Goal: Check status: Check status

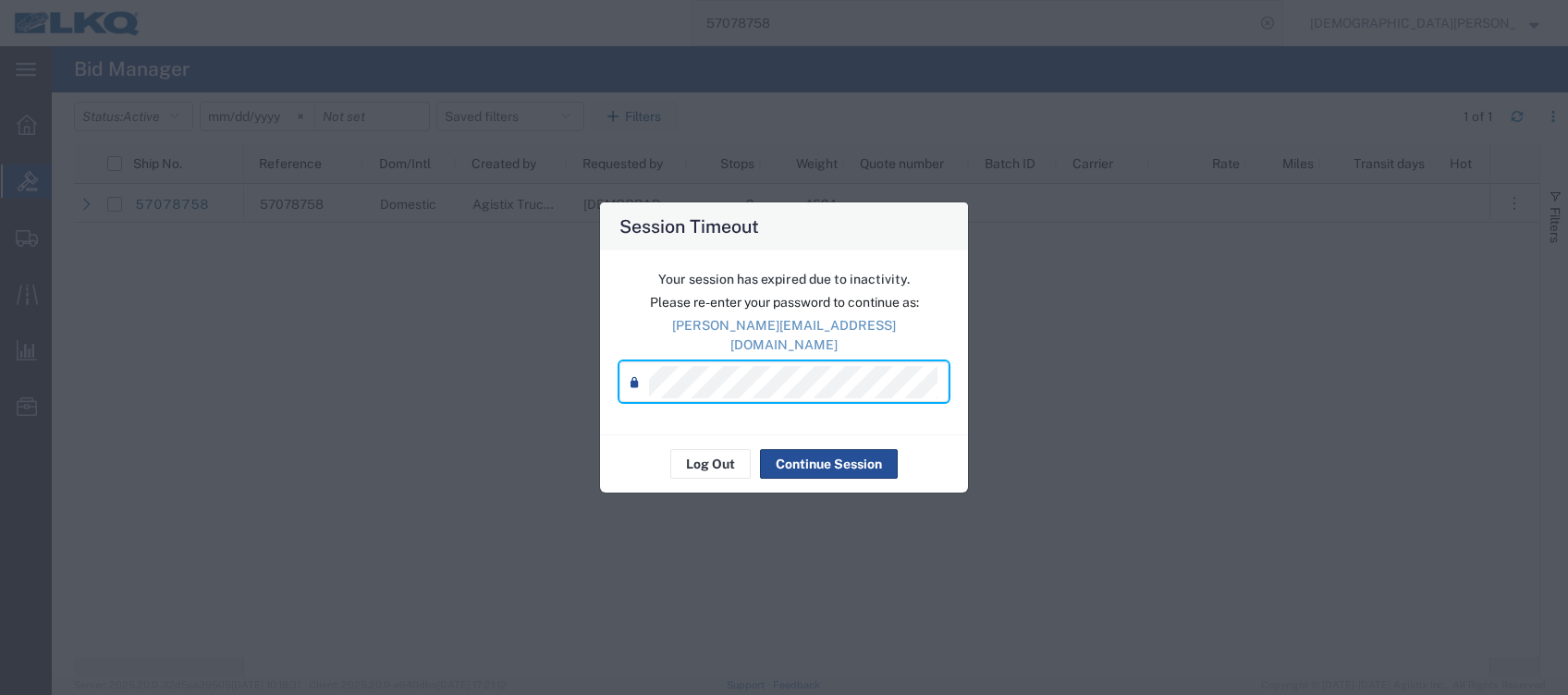
click at [1194, 241] on div "Session Timeout Your session has expired due to inactivity. Please re-enter you…" at bounding box center [784, 347] width 1568 height 695
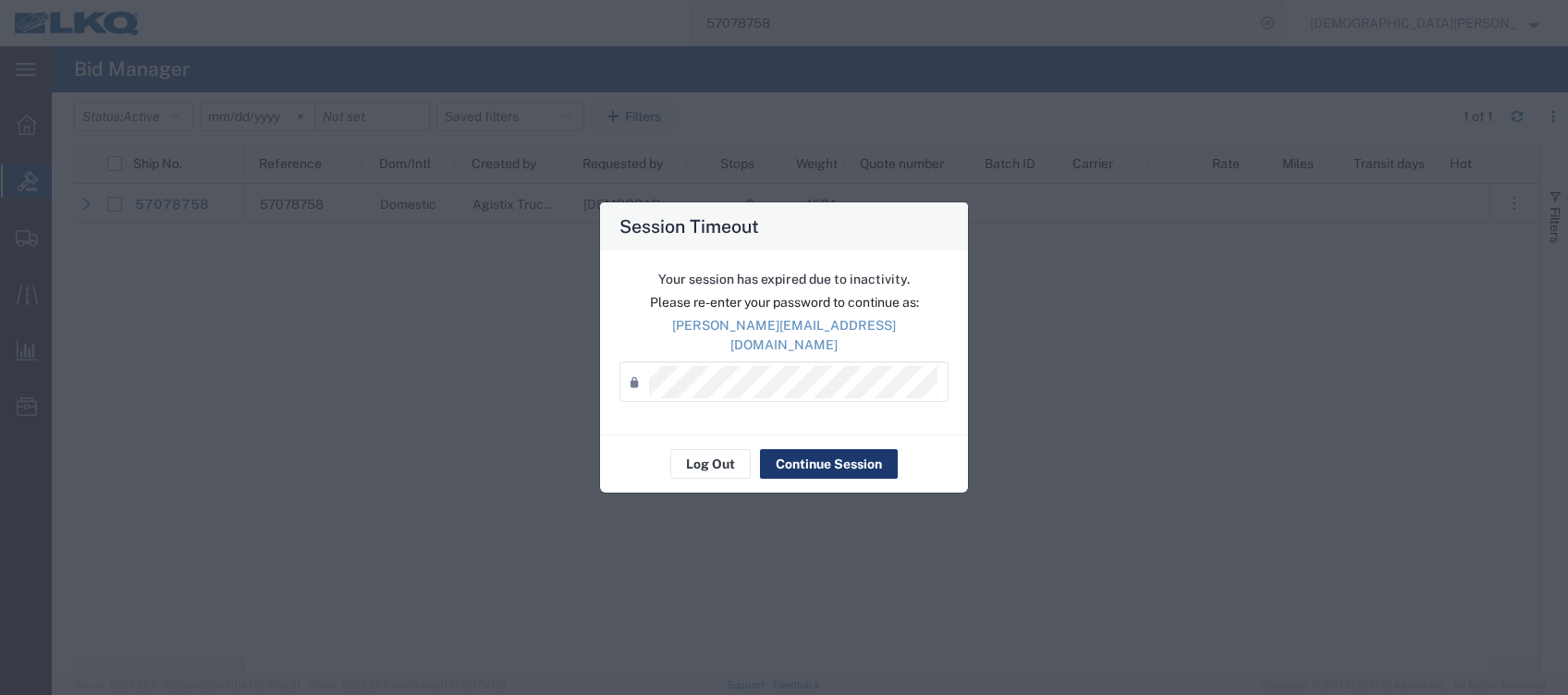
click at [817, 455] on button "Continue Session" at bounding box center [828, 464] width 138 height 30
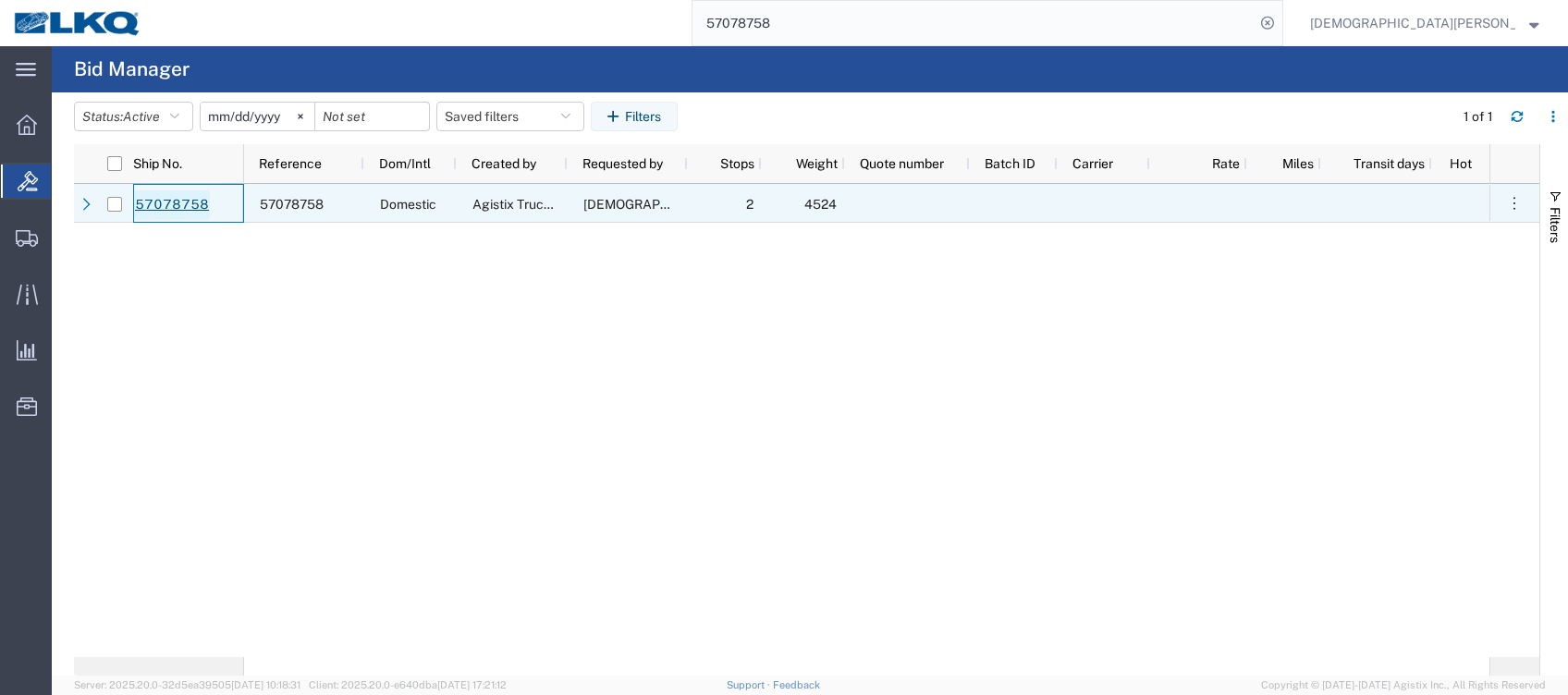
click at [190, 210] on link "57078758" at bounding box center [171, 205] width 75 height 30
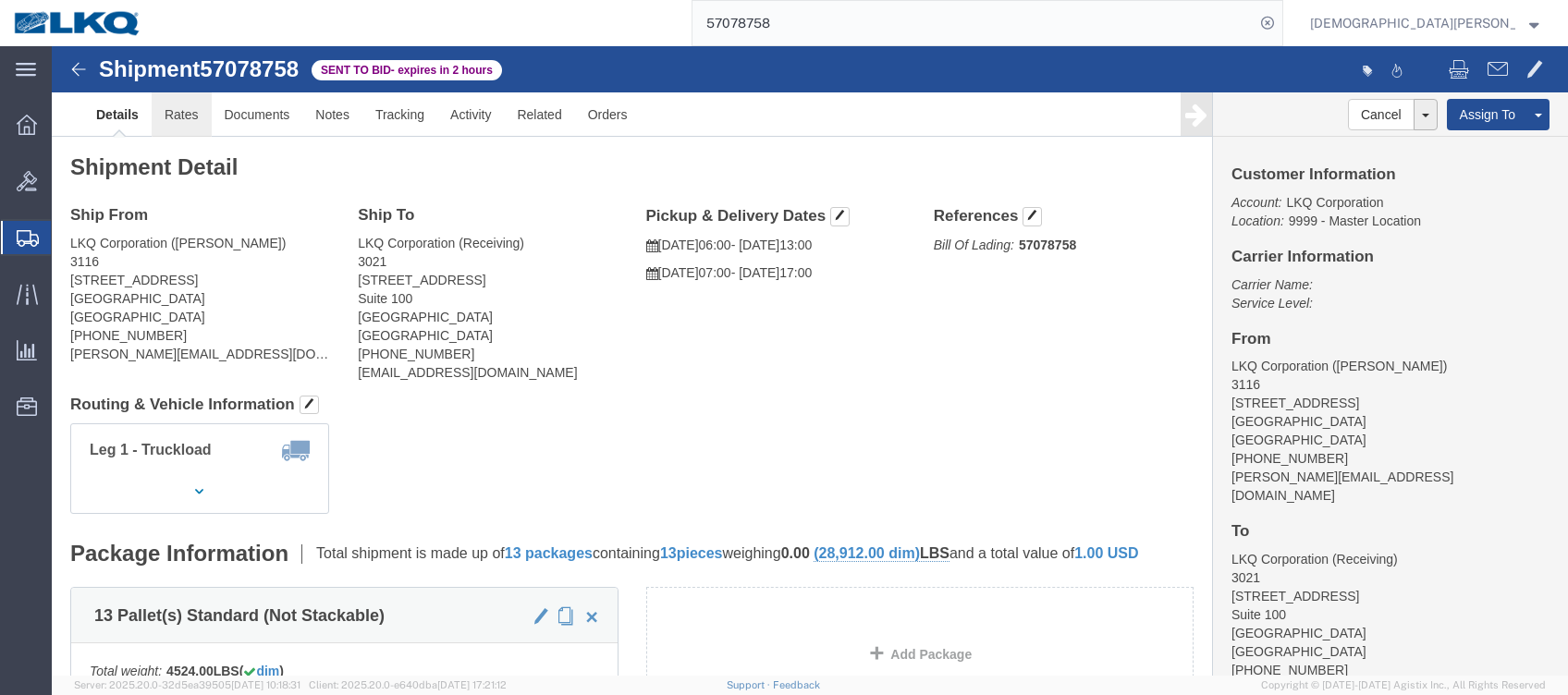
click link "Rates"
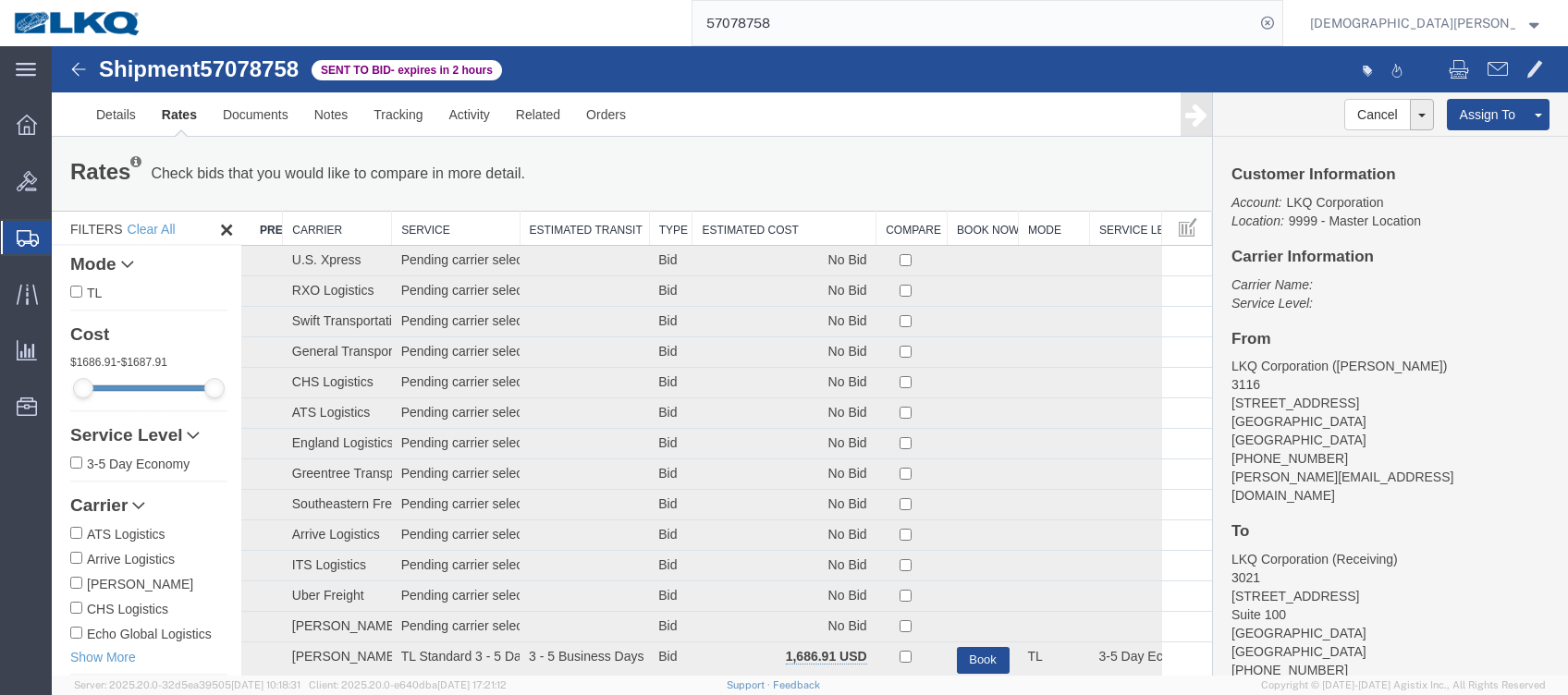
drag, startPoint x: 741, startPoint y: 229, endPoint x: 774, endPoint y: 220, distance: 34.2
click at [742, 229] on th "Estimated Cost" at bounding box center [784, 229] width 184 height 34
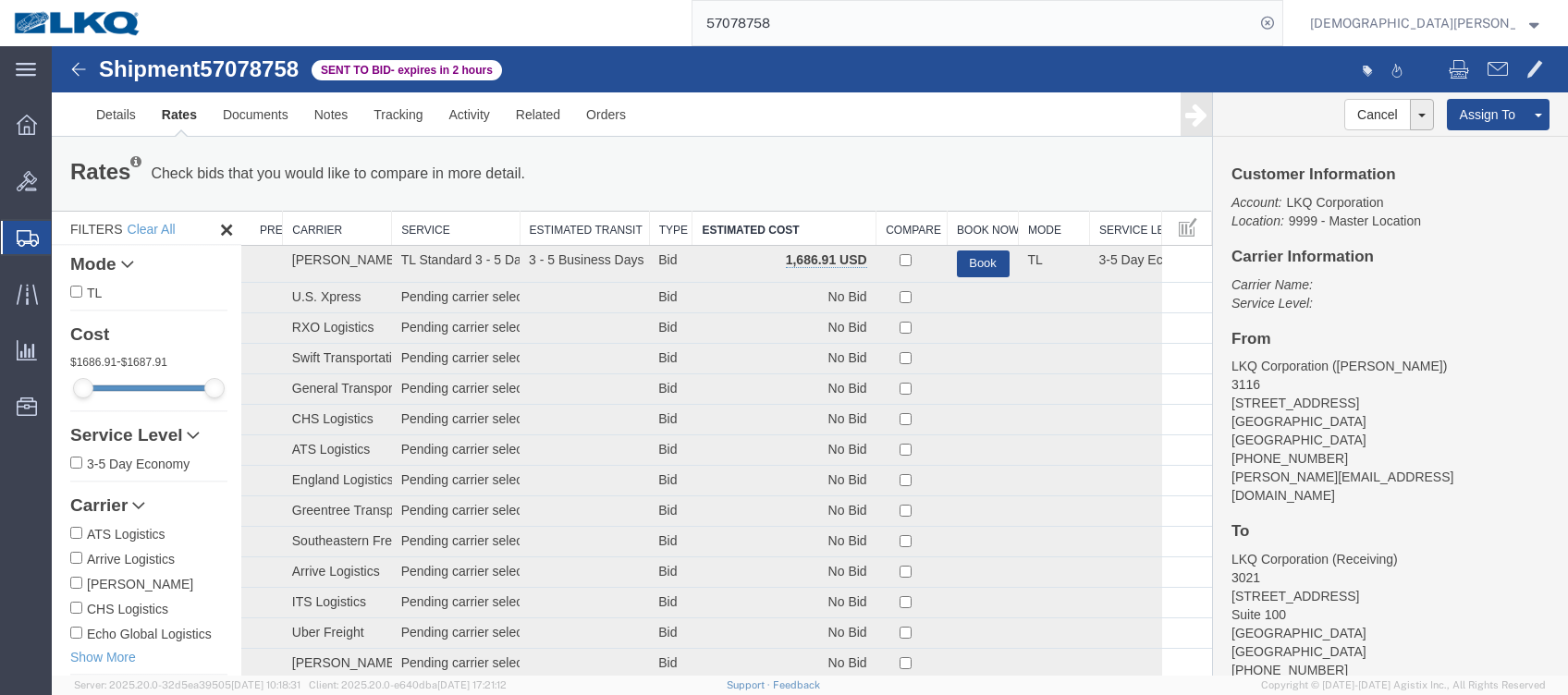
click at [66, 233] on span "Shipments" at bounding box center [57, 237] width 14 height 37
